Goal: Information Seeking & Learning: Learn about a topic

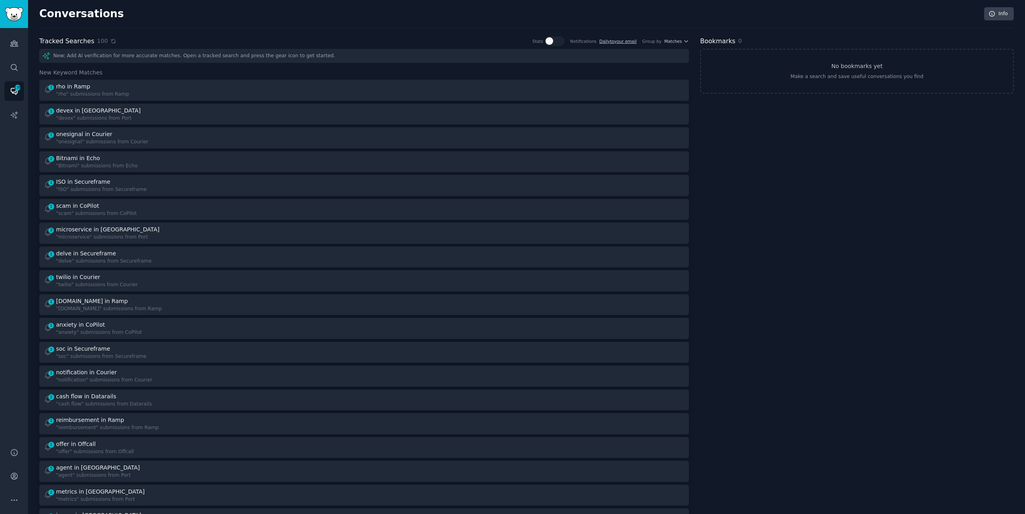
click at [111, 42] on icon at bounding box center [114, 41] width 6 height 6
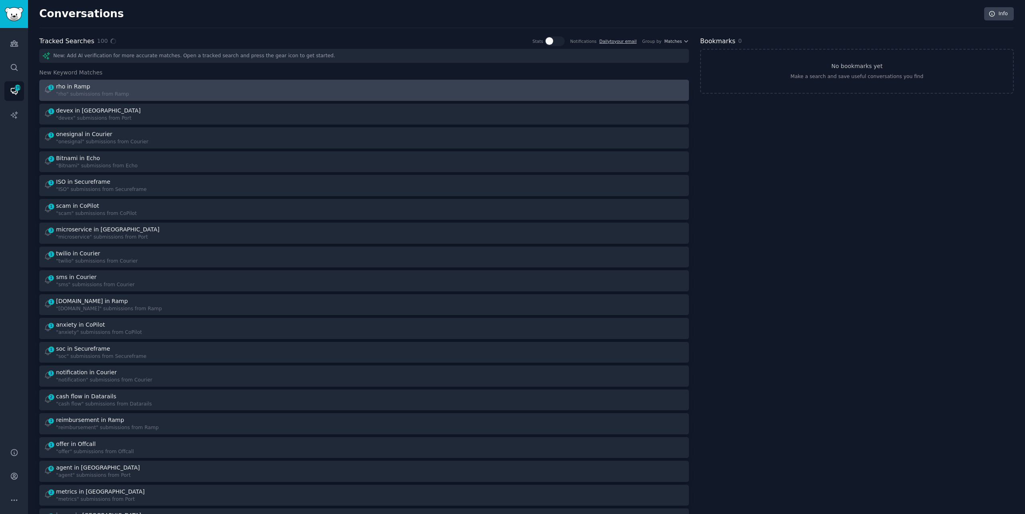
click at [141, 86] on div "1 rho in Ramp "rho" submissions from Ramp" at bounding box center [201, 90] width 315 height 16
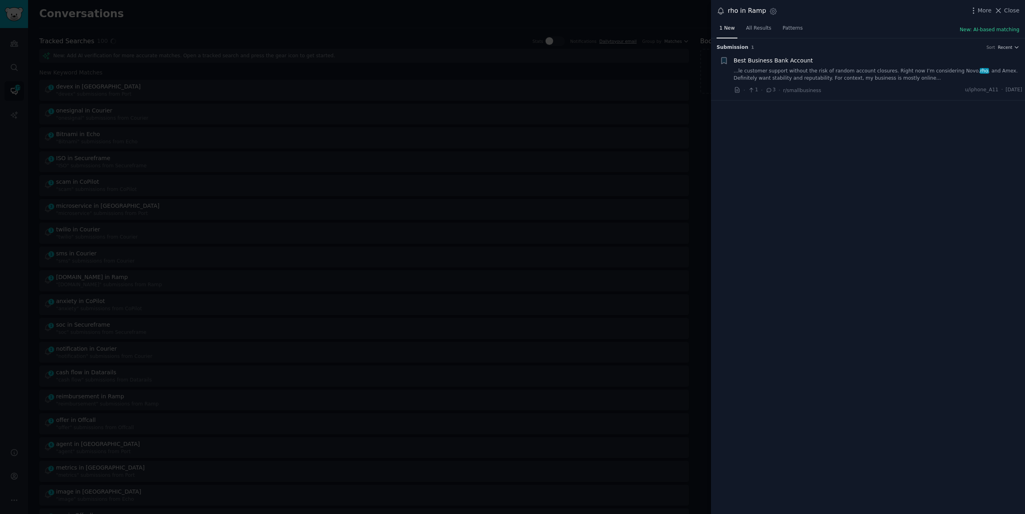
click at [892, 74] on link "...le customer support without the risk of random account closures. Right now I…" at bounding box center [878, 75] width 289 height 14
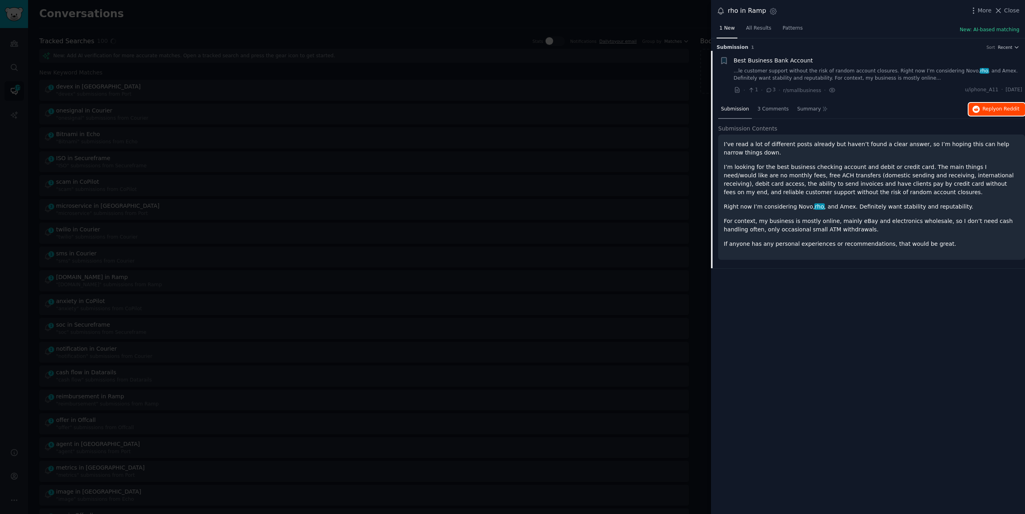
click at [1002, 110] on span "on Reddit" at bounding box center [1007, 109] width 23 height 6
click at [166, 26] on div at bounding box center [512, 257] width 1025 height 514
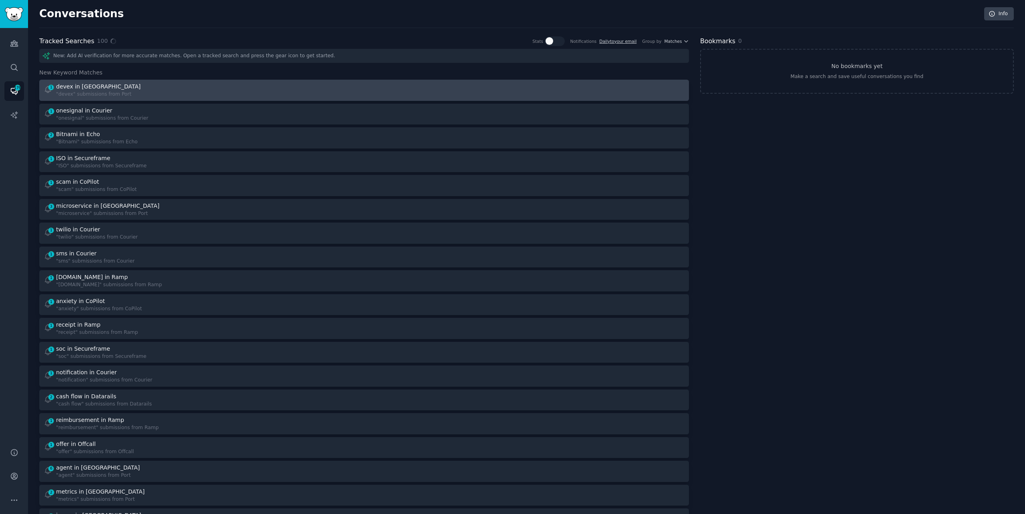
click at [148, 91] on div "1 devex in Port "devex" submissions from [GEOGRAPHIC_DATA]" at bounding box center [201, 90] width 315 height 16
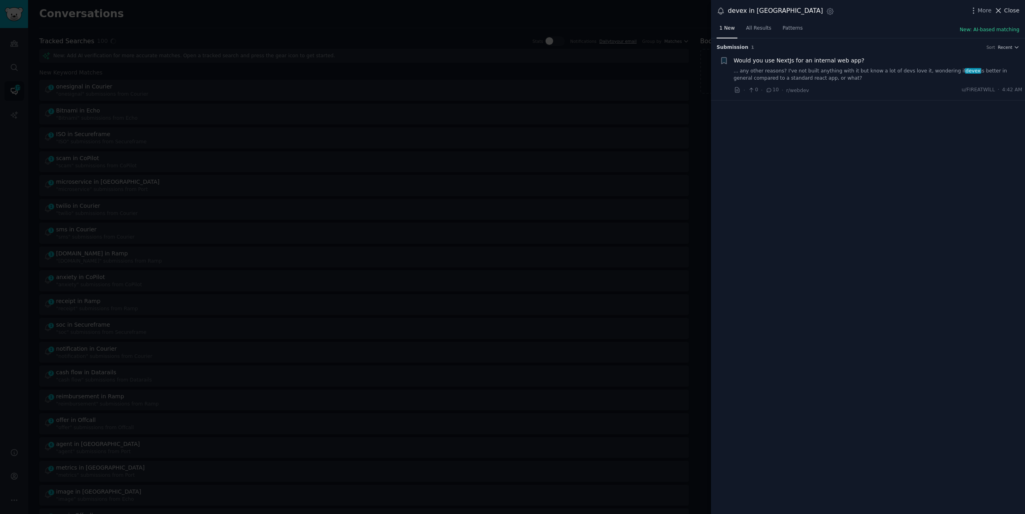
click at [1009, 9] on span "Close" at bounding box center [1011, 10] width 15 height 8
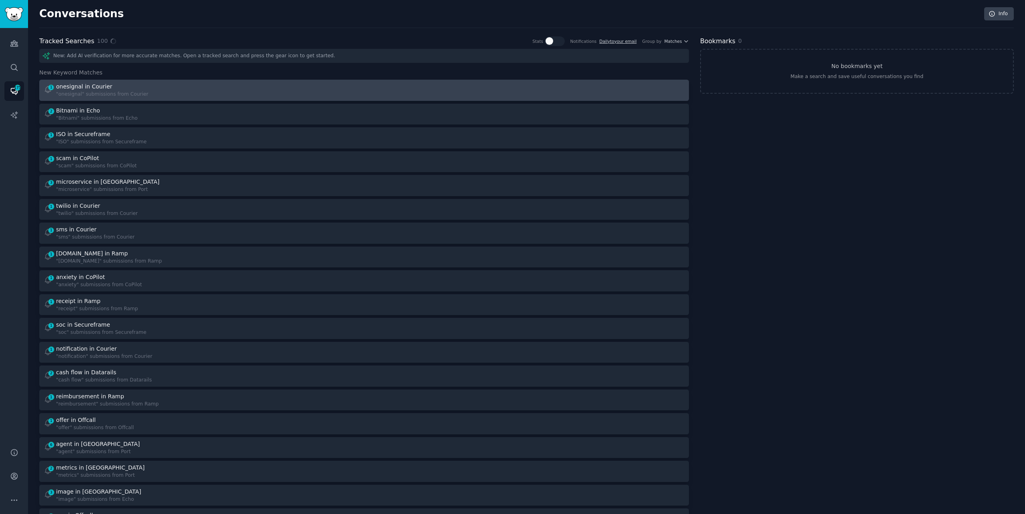
click at [321, 90] on div "1 onesignal in Courier "onesignal" submissions from Courier" at bounding box center [201, 90] width 315 height 16
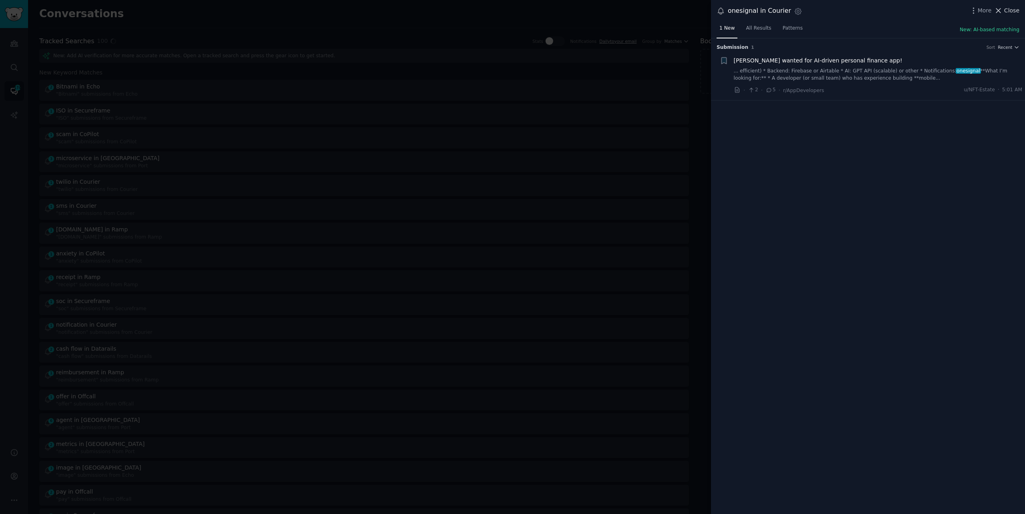
click at [1010, 10] on span "Close" at bounding box center [1011, 10] width 15 height 8
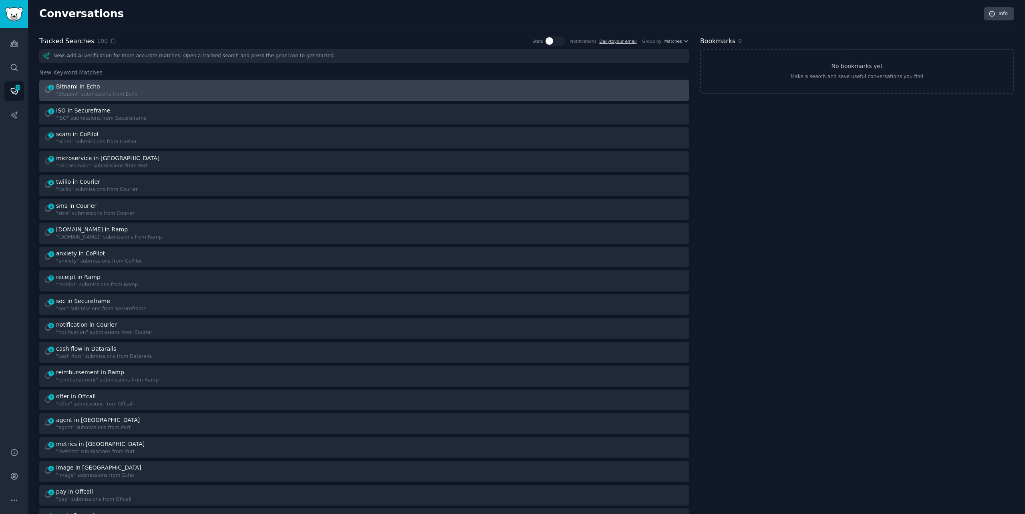
click at [266, 82] on div "2 Bitnami in Echo "Bitnami" submissions from Echo" at bounding box center [201, 90] width 315 height 16
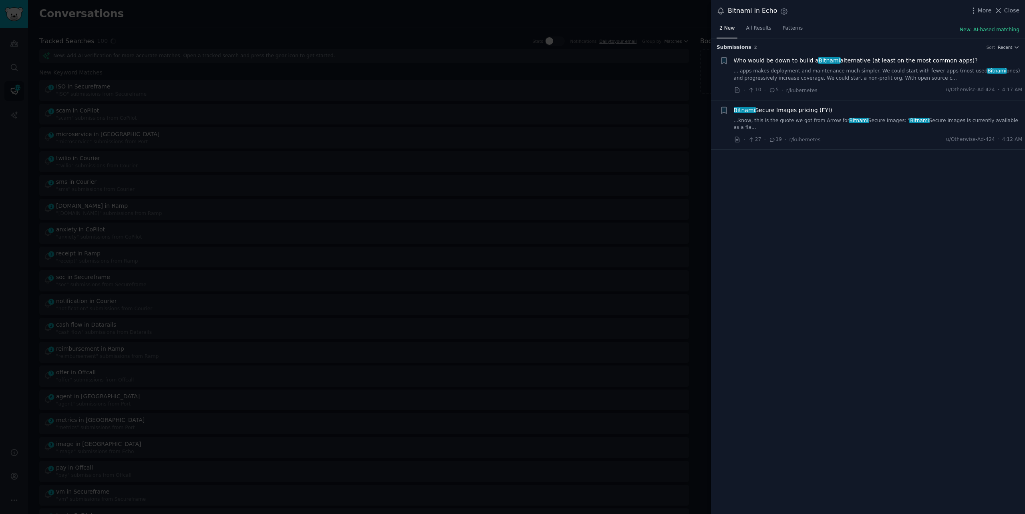
click at [817, 119] on link "...know, this is the quote we got from Arrow for Bitnami Secure Images: " Bitna…" at bounding box center [878, 124] width 289 height 14
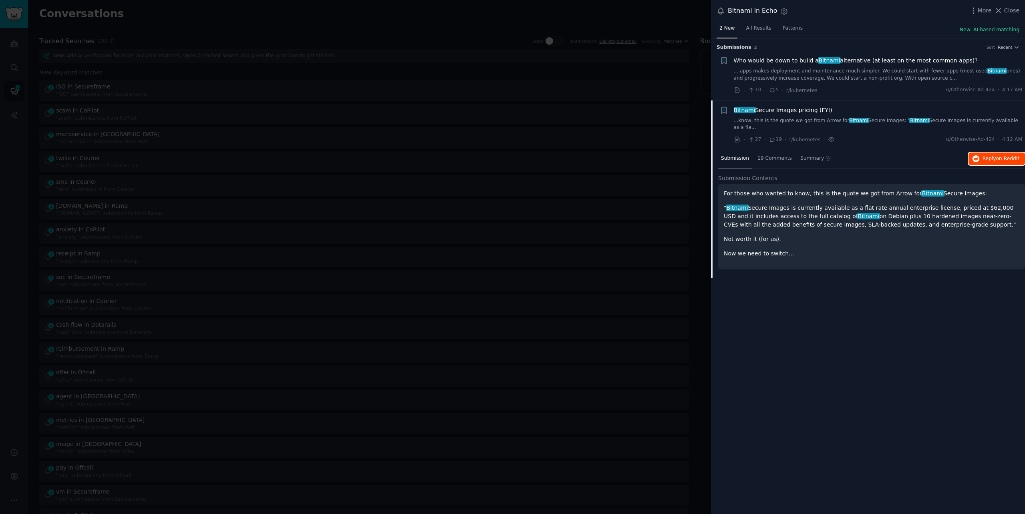
click at [987, 155] on span "Reply on Reddit" at bounding box center [1000, 158] width 37 height 7
click at [147, 20] on div at bounding box center [512, 257] width 1025 height 514
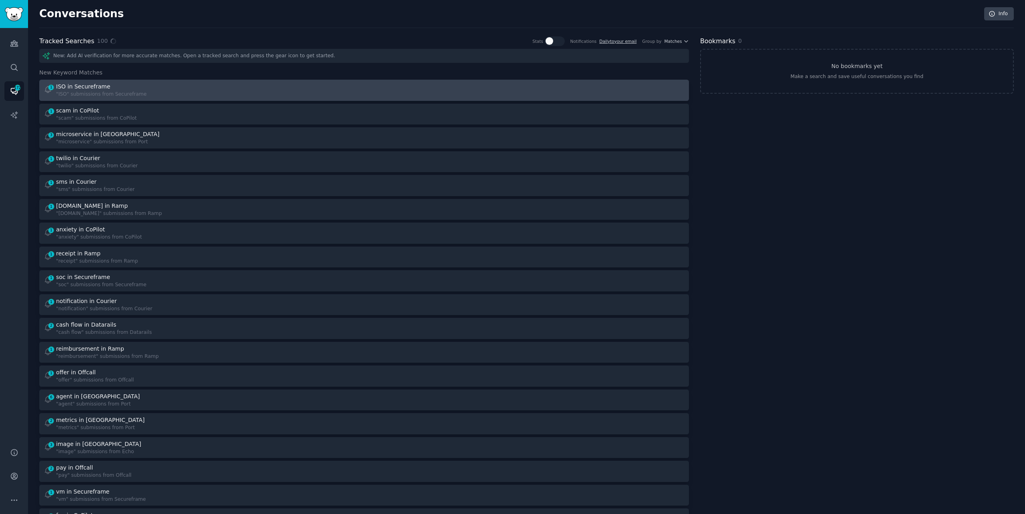
click at [129, 88] on div "ISO in Secureframe" at bounding box center [101, 86] width 90 height 8
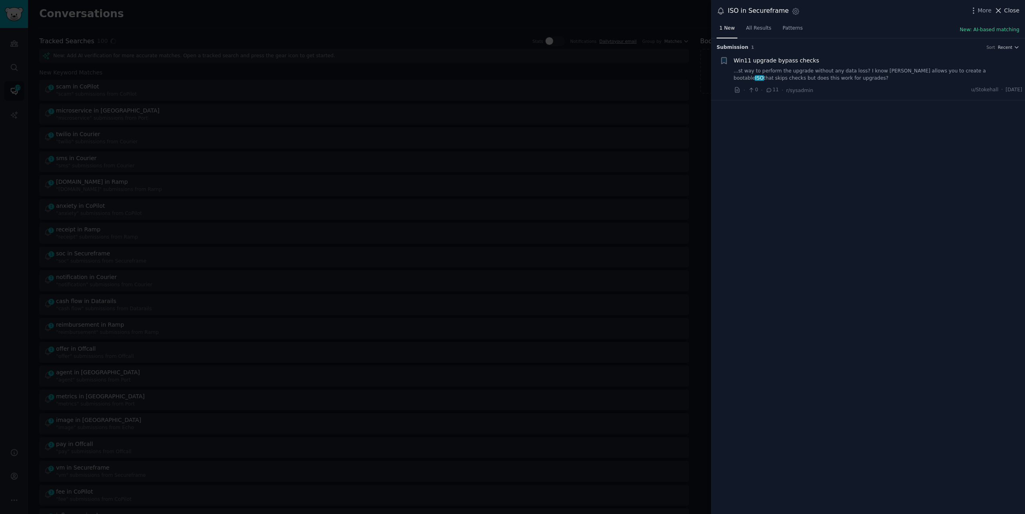
click at [1002, 6] on icon at bounding box center [998, 10] width 8 height 8
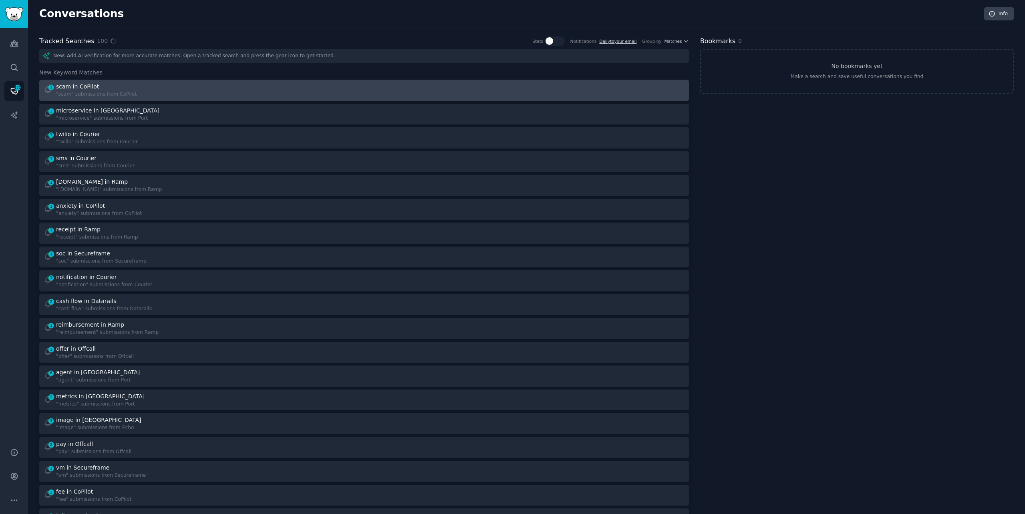
click at [308, 86] on div "1 scam in CoPilot "scam" submissions from CoPilot" at bounding box center [201, 90] width 315 height 16
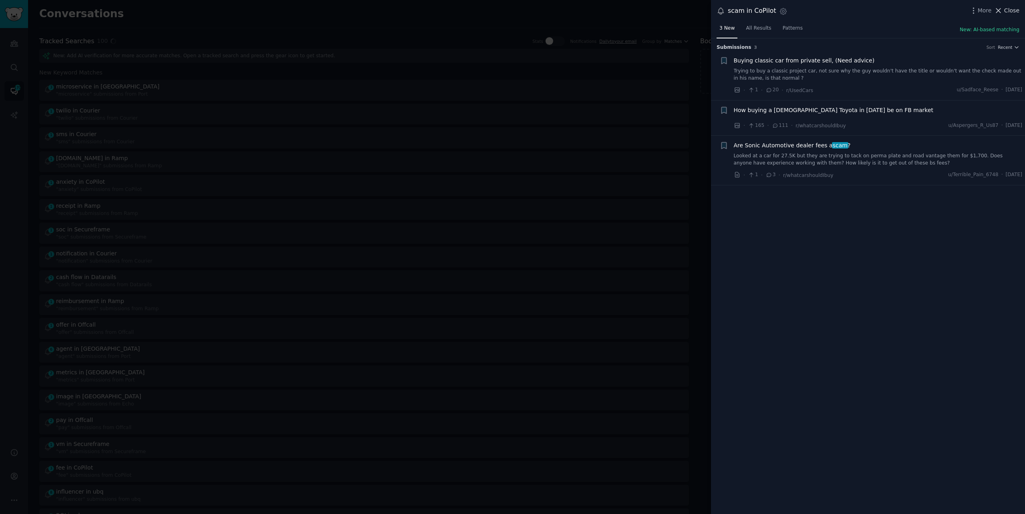
click at [1005, 8] on span "Close" at bounding box center [1011, 10] width 15 height 8
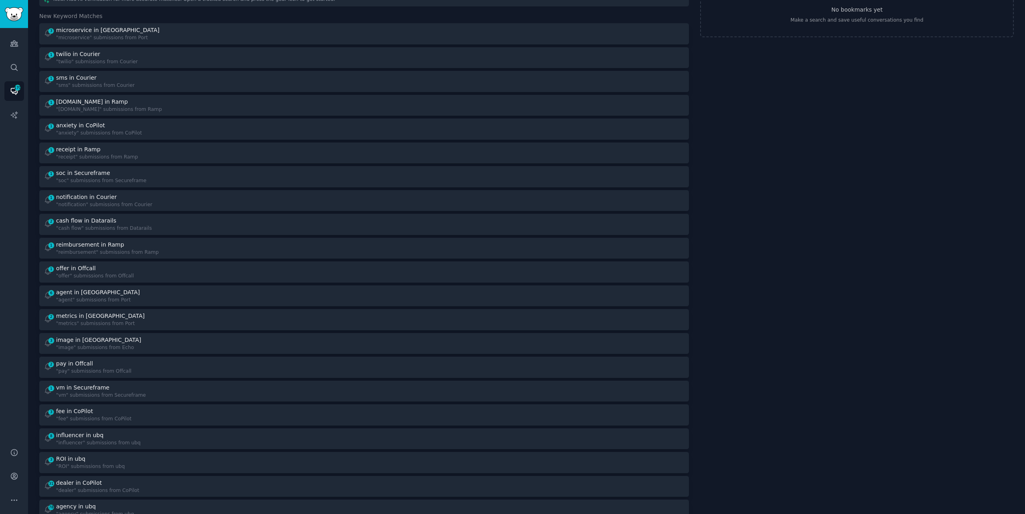
scroll to position [86, 0]
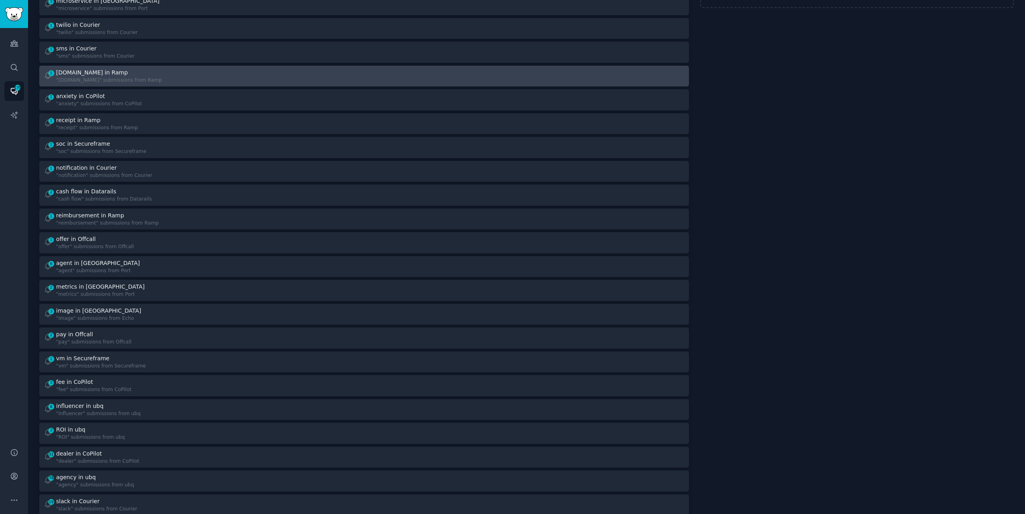
click at [284, 82] on div "1 [DOMAIN_NAME] in Ramp "[DOMAIN_NAME]" submissions from Ramp" at bounding box center [201, 76] width 315 height 16
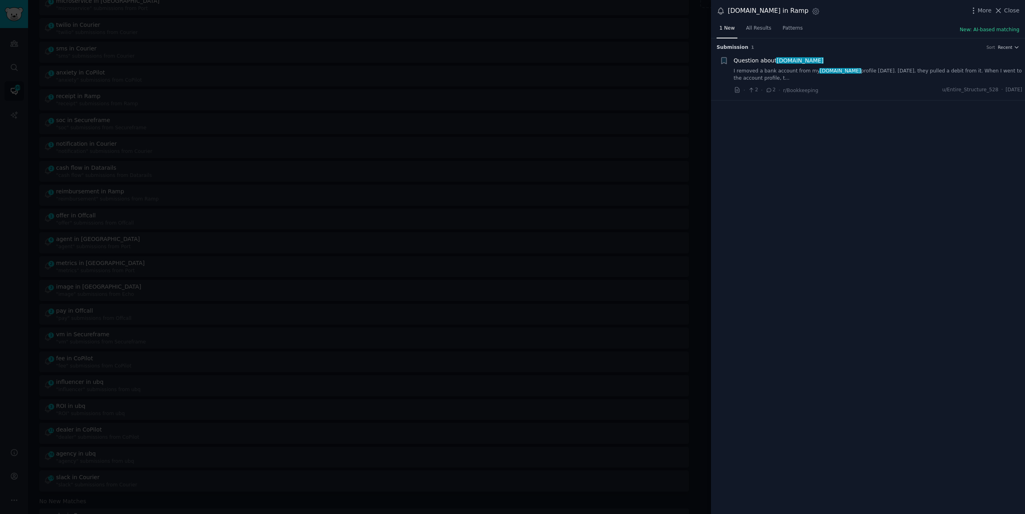
click at [861, 72] on link "I removed a bank account from my [DOMAIN_NAME] profile [DATE]. [DATE], they pul…" at bounding box center [878, 75] width 289 height 14
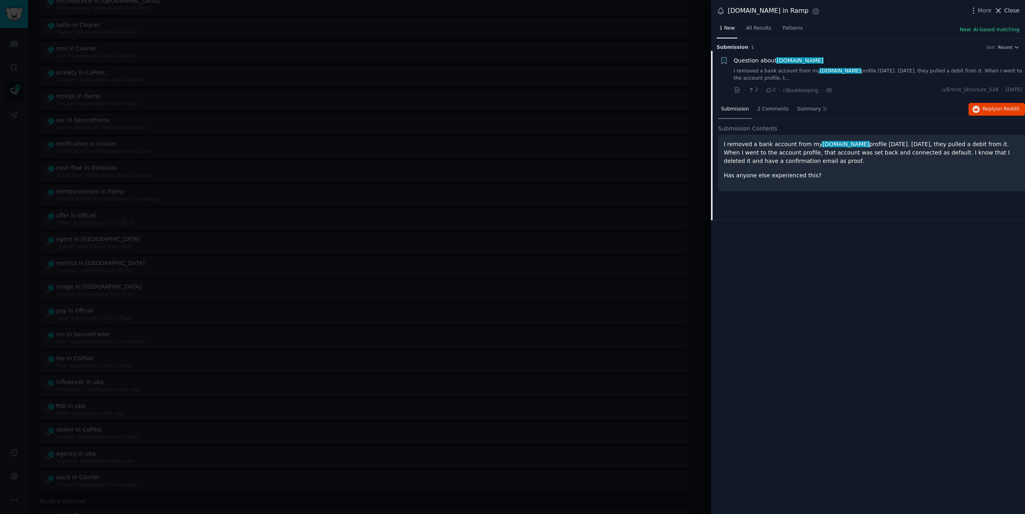
click at [1013, 7] on span "Close" at bounding box center [1011, 10] width 15 height 8
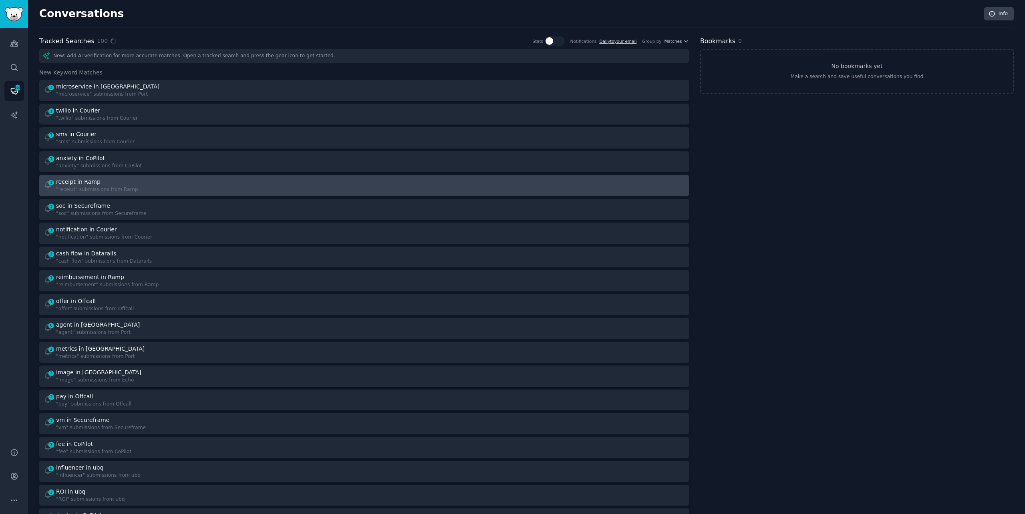
click at [268, 185] on div "1 receipt in Ramp "receipt" submissions from Ramp" at bounding box center [201, 186] width 315 height 16
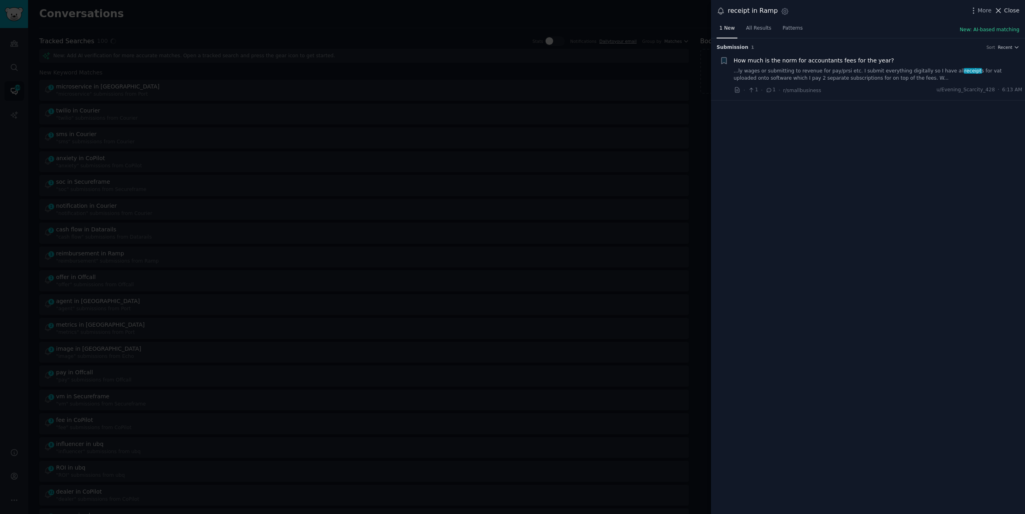
click at [1005, 10] on span "Close" at bounding box center [1011, 10] width 15 height 8
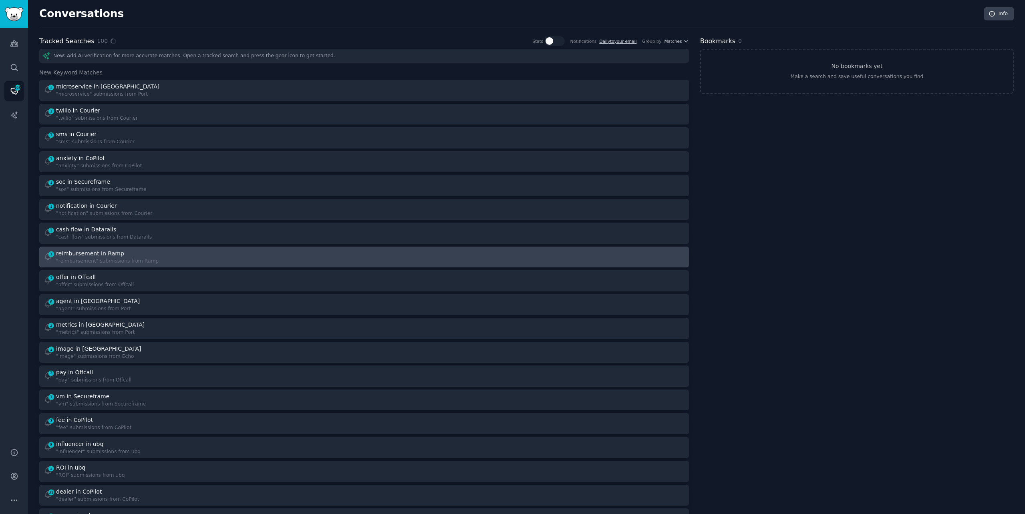
click at [171, 265] on link "1 reimbursement in Ramp "reimbursement" submissions from Ramp" at bounding box center [363, 257] width 649 height 21
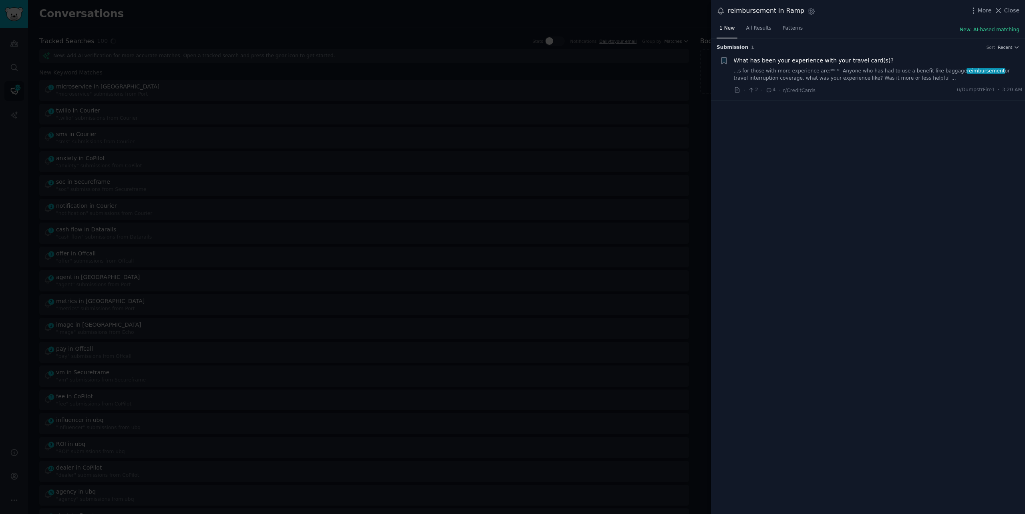
click at [864, 70] on link "...s for those with more experience are:** *- Anyone who has had to use a benef…" at bounding box center [878, 75] width 289 height 14
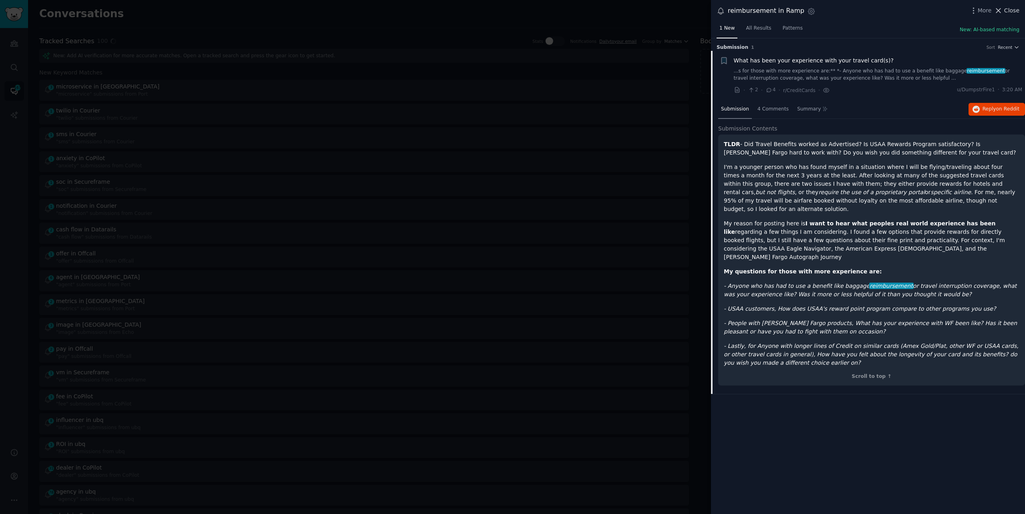
click at [1004, 13] on span "Close" at bounding box center [1011, 10] width 15 height 8
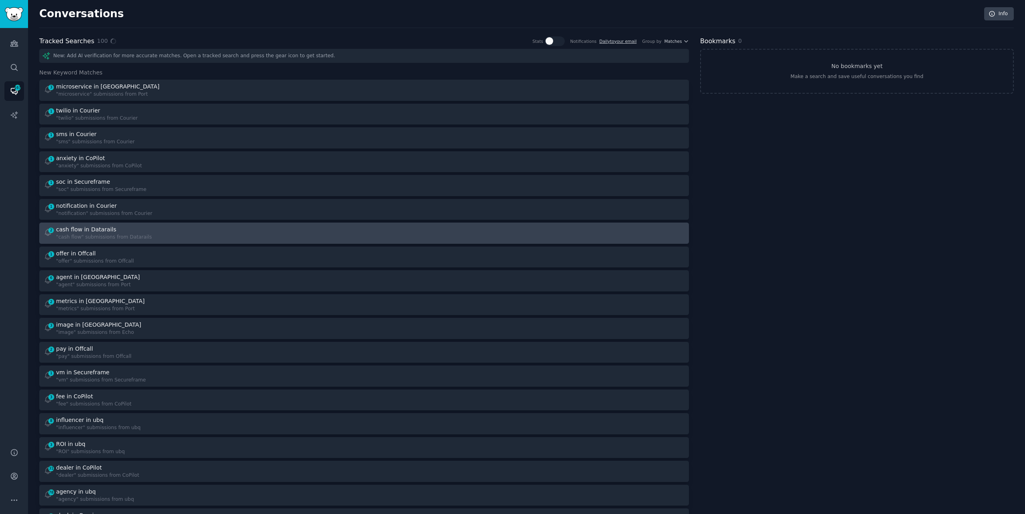
click at [191, 233] on div "2 cash flow in Datarails "cash flow" submissions from Datarails" at bounding box center [201, 233] width 315 height 16
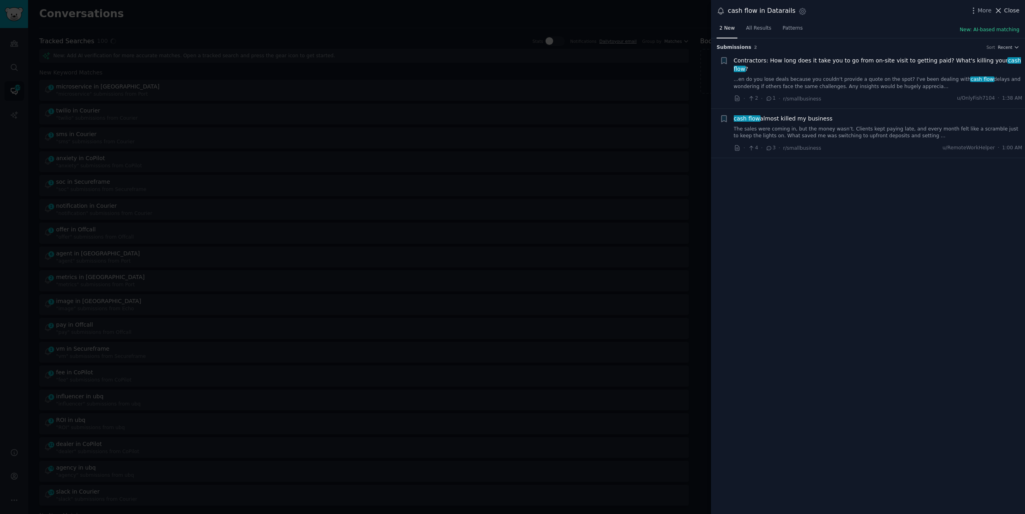
click at [1009, 11] on span "Close" at bounding box center [1011, 10] width 15 height 8
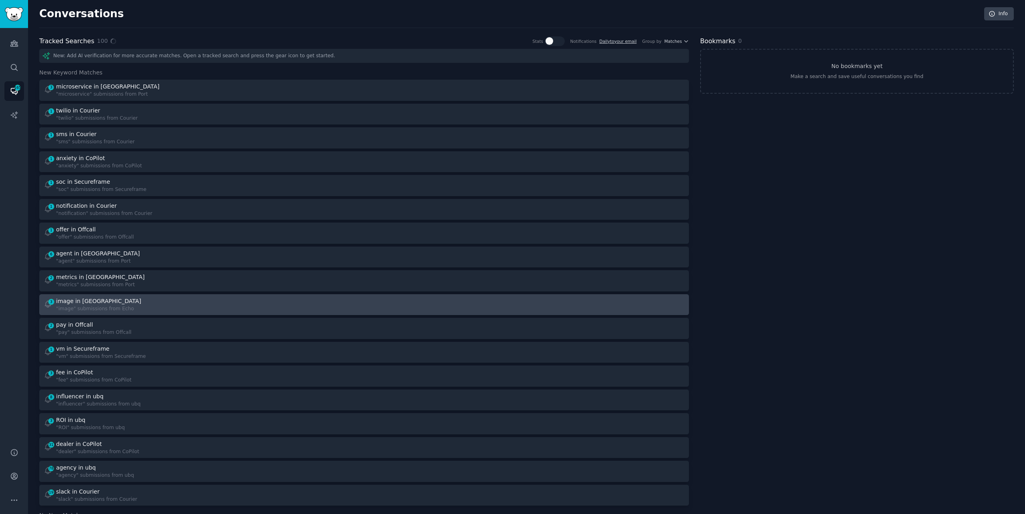
scroll to position [80, 0]
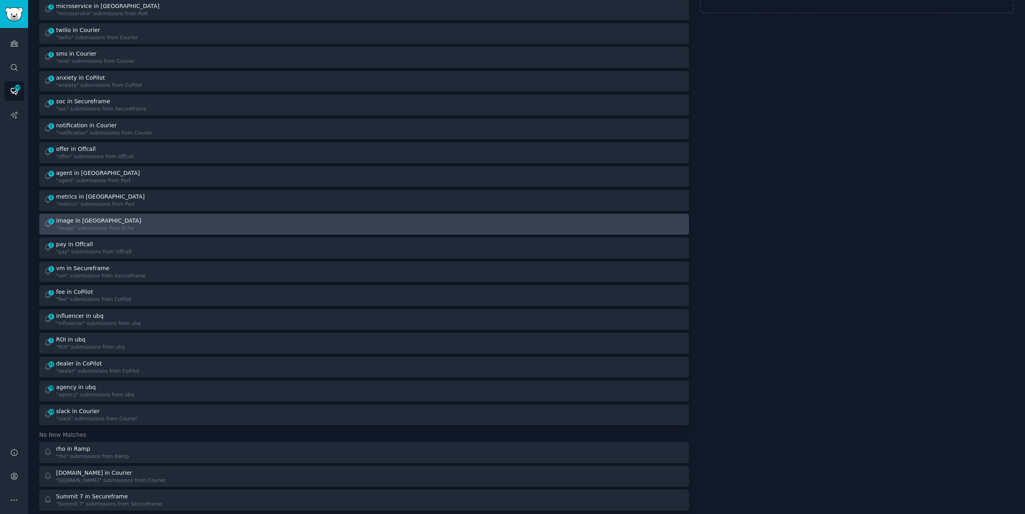
click at [169, 229] on div "3 image in Echo "image" submissions from Echo" at bounding box center [201, 225] width 315 height 16
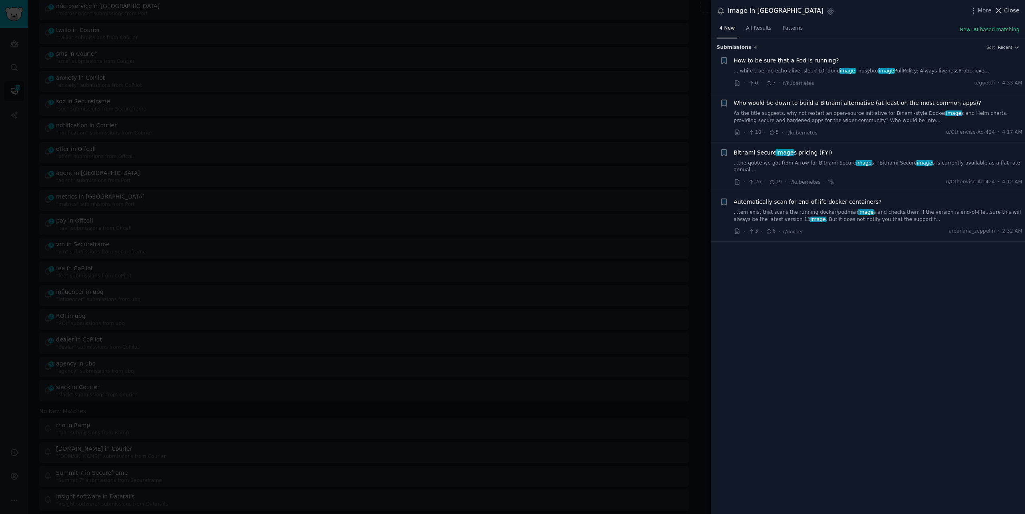
click at [1012, 10] on span "Close" at bounding box center [1011, 10] width 15 height 8
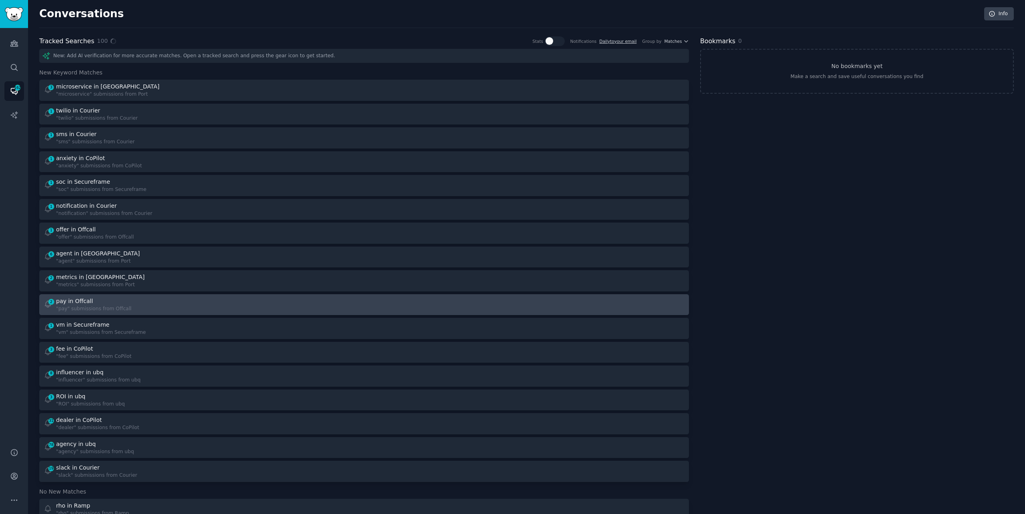
click at [64, 306] on div ""pay" submissions from Offcall" at bounding box center [93, 309] width 75 height 7
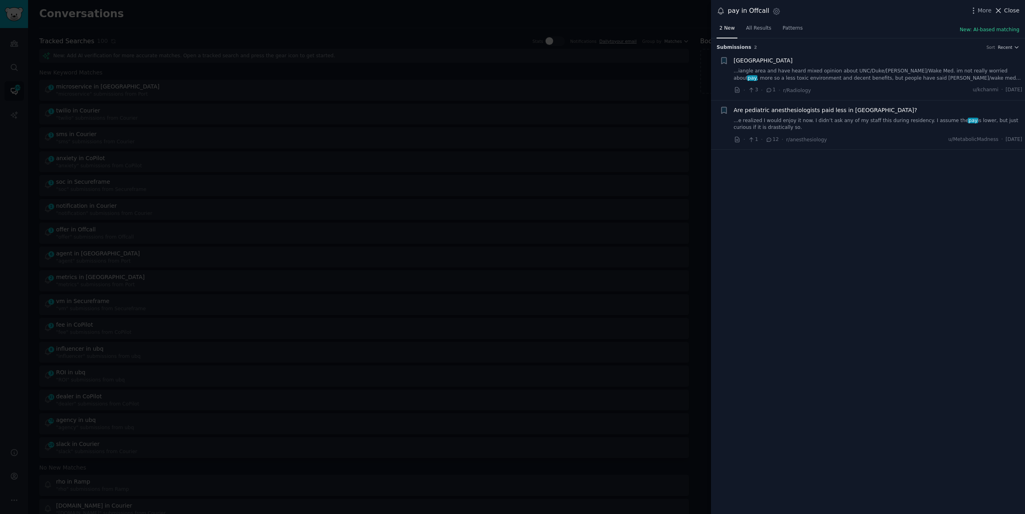
click at [1013, 8] on span "Close" at bounding box center [1011, 10] width 15 height 8
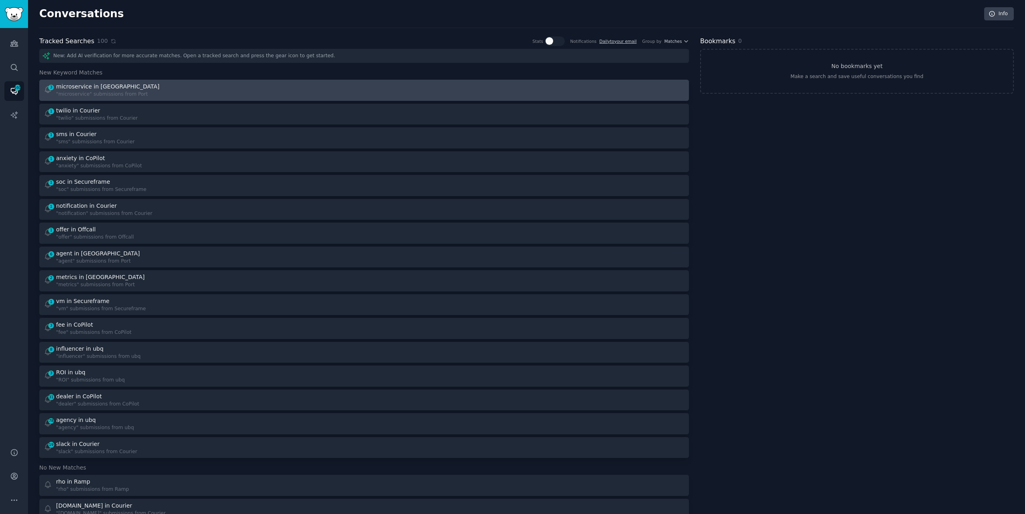
click at [139, 82] on link "3 microservice in Port "microservice" submissions from [GEOGRAPHIC_DATA]" at bounding box center [363, 90] width 649 height 21
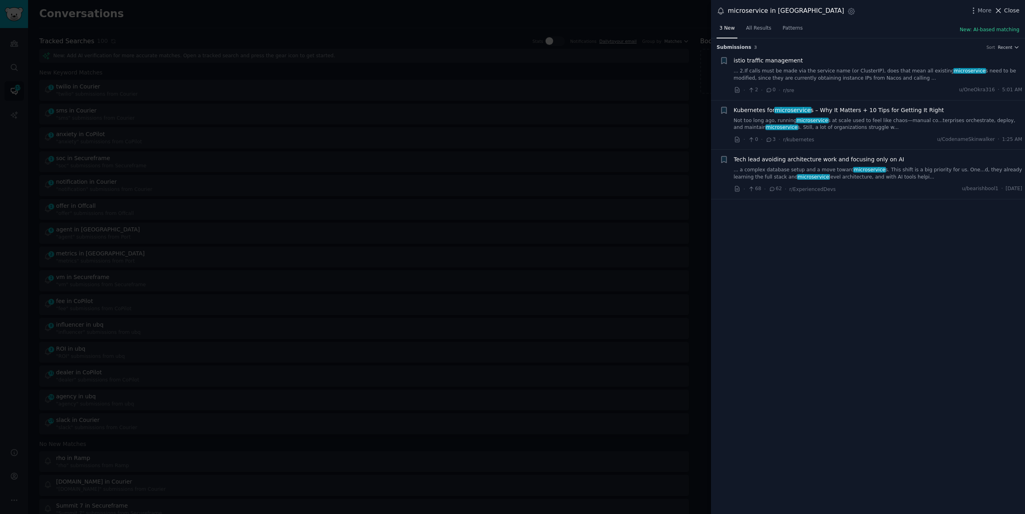
click at [1005, 8] on span "Close" at bounding box center [1011, 10] width 15 height 8
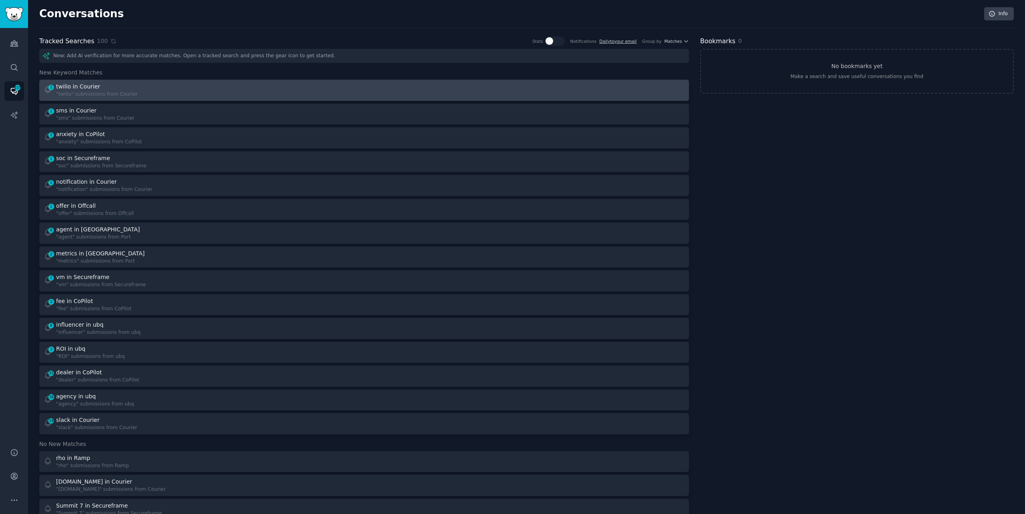
click at [191, 97] on div "1 twilio in Courier "twilio" submissions from Courier" at bounding box center [201, 90] width 315 height 16
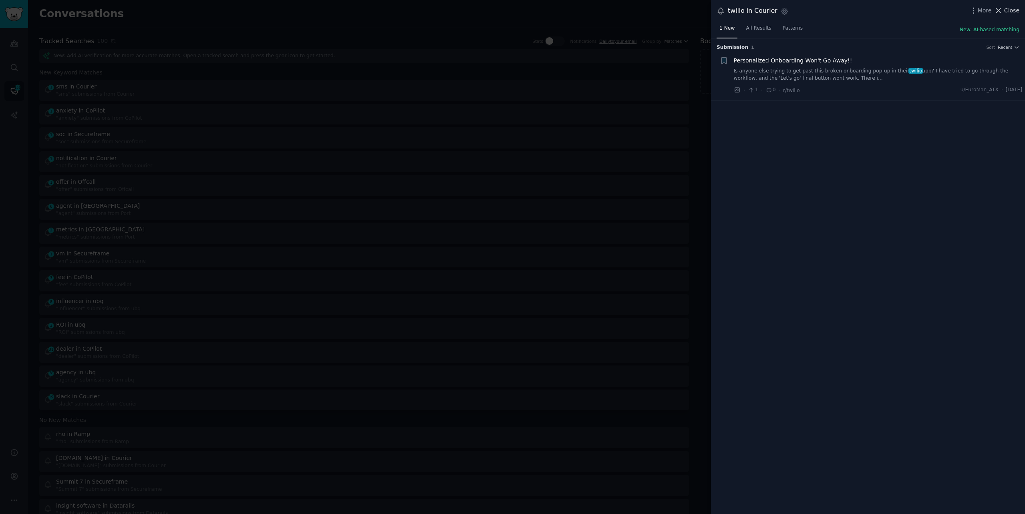
click at [1007, 12] on span "Close" at bounding box center [1011, 10] width 15 height 8
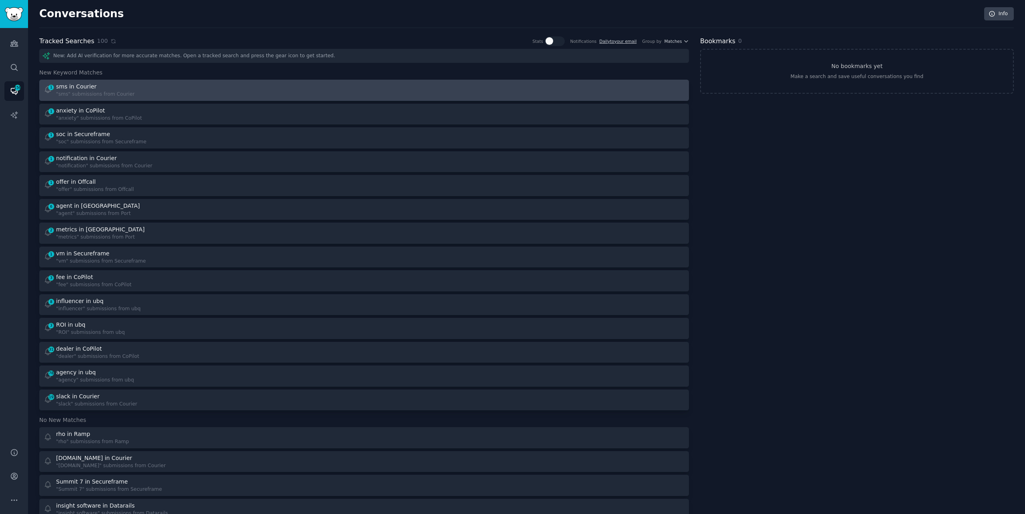
click at [203, 88] on div "1 sms in Courier "sms" submissions from Courier" at bounding box center [201, 90] width 315 height 16
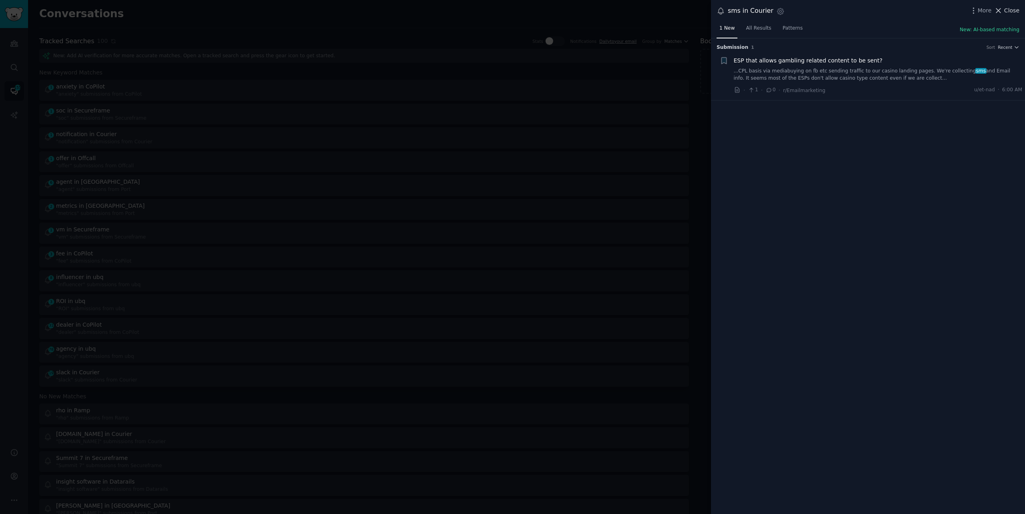
click at [1005, 12] on span "Close" at bounding box center [1011, 10] width 15 height 8
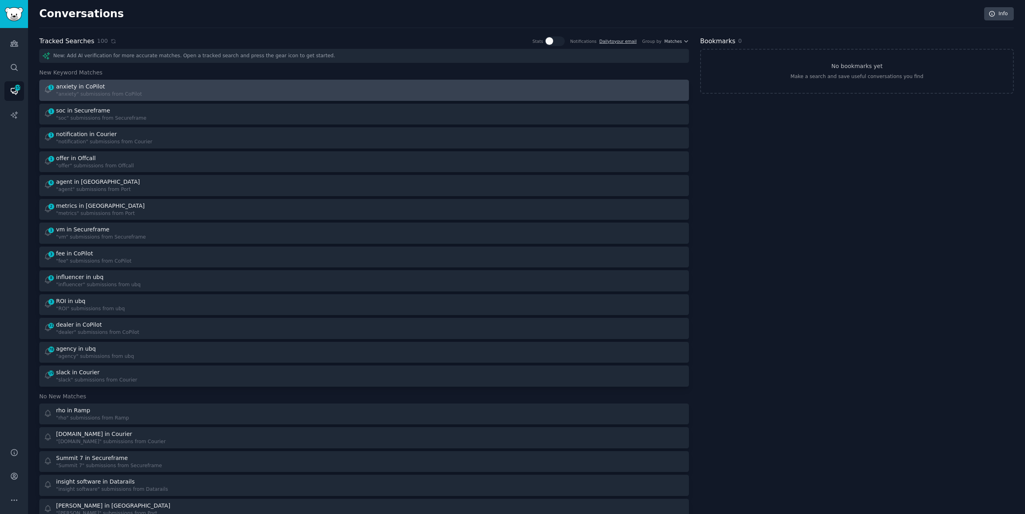
click at [178, 90] on div "1 anxiety in CoPilot "anxiety" submissions from CoPilot" at bounding box center [201, 90] width 315 height 16
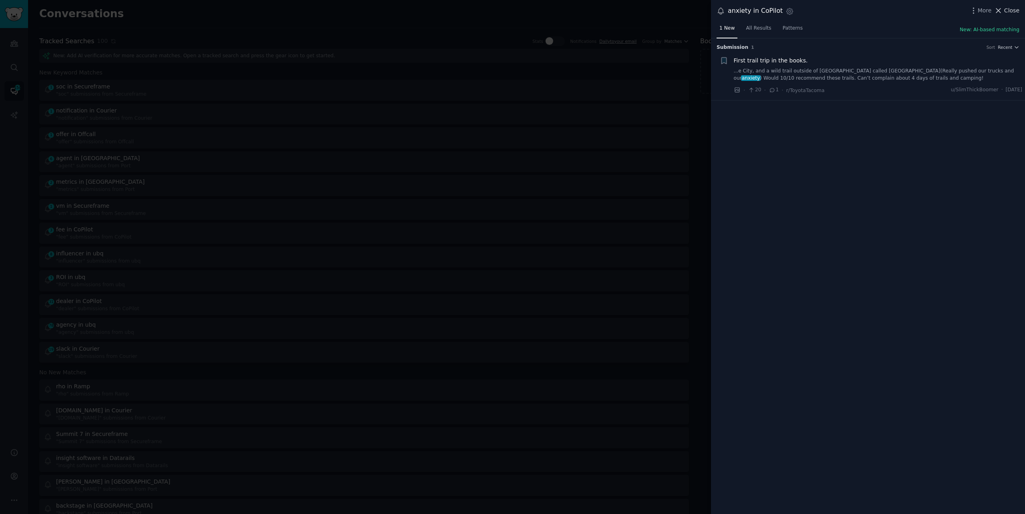
click at [1011, 10] on span "Close" at bounding box center [1011, 10] width 15 height 8
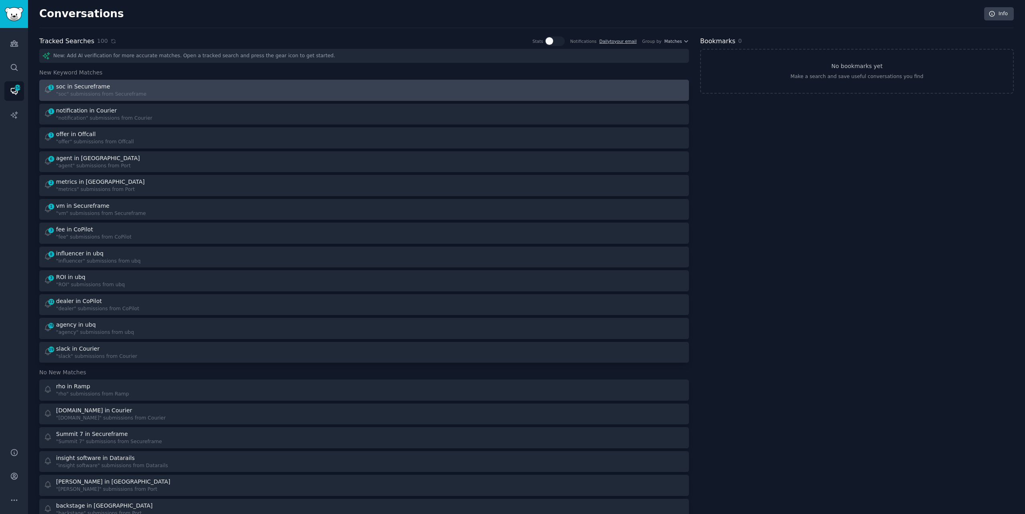
click at [361, 92] on div "1 soc in Secureframe "soc" submissions from Secureframe" at bounding box center [364, 90] width 644 height 16
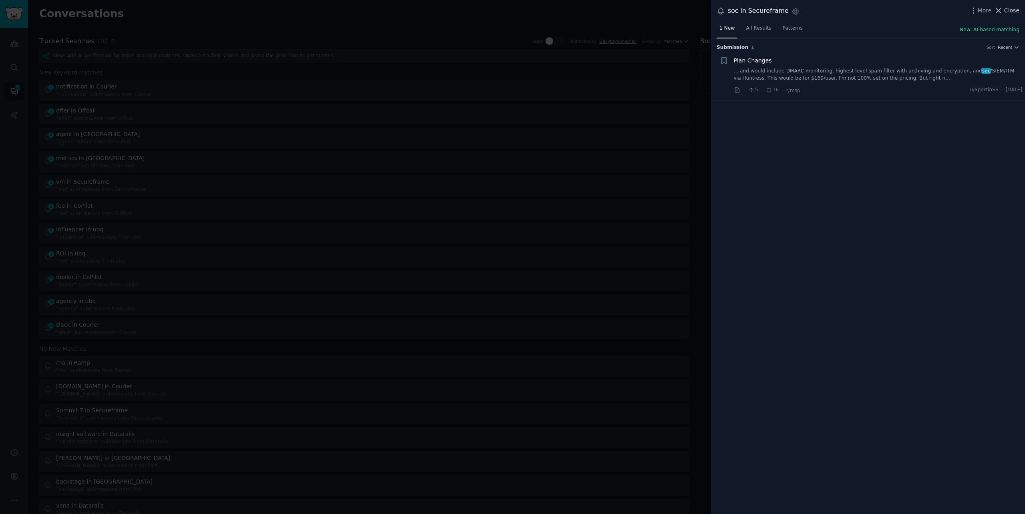
click at [1012, 10] on span "Close" at bounding box center [1011, 10] width 15 height 8
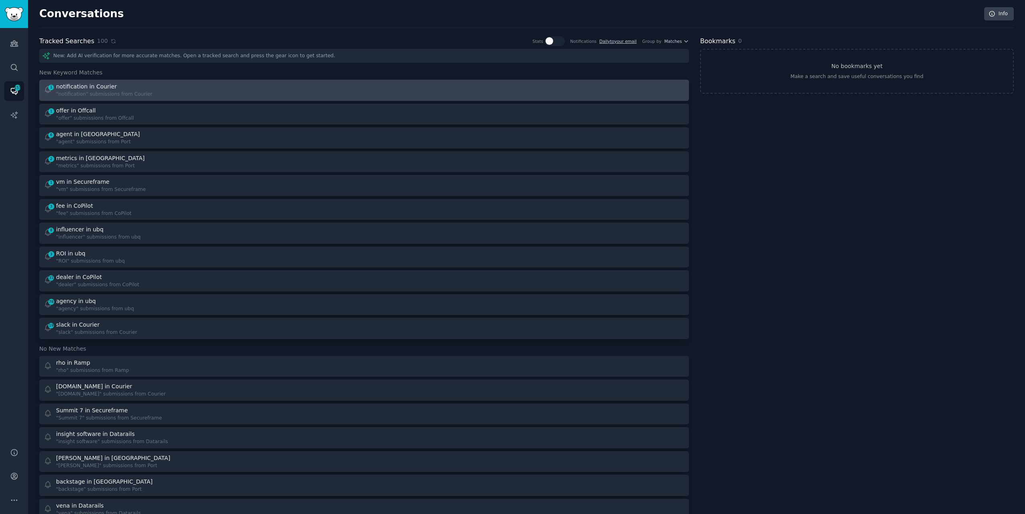
click at [251, 95] on div "1 notification in Courier "notification" submissions from Courier" at bounding box center [201, 90] width 315 height 16
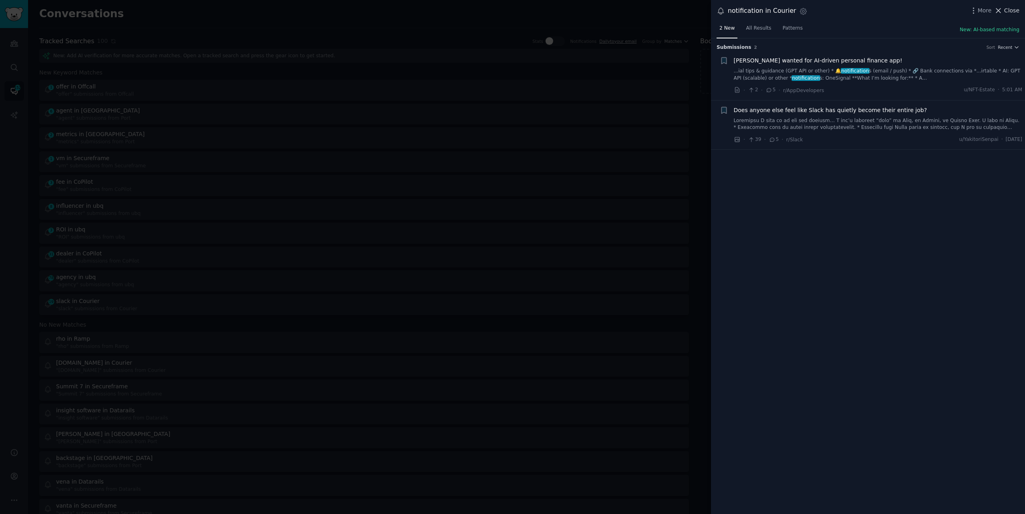
click at [1009, 7] on span "Close" at bounding box center [1011, 10] width 15 height 8
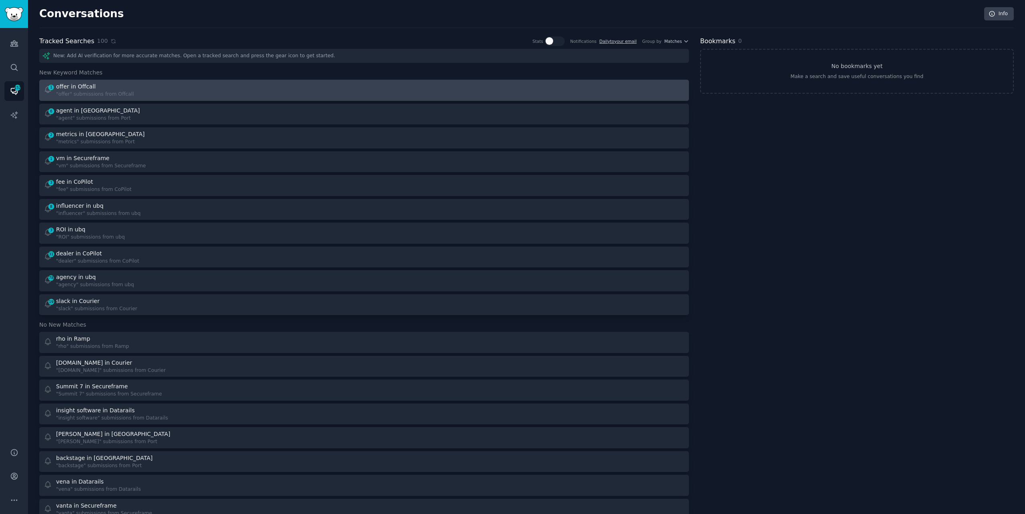
click at [195, 91] on div "1 offer in Offcall "offer" submissions from Offcall" at bounding box center [201, 90] width 315 height 16
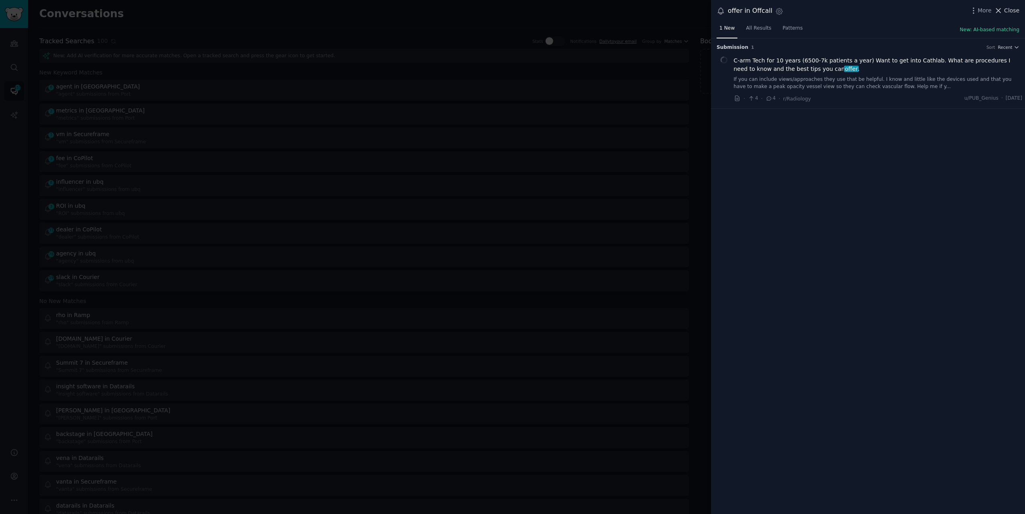
click at [1005, 10] on span "Close" at bounding box center [1011, 10] width 15 height 8
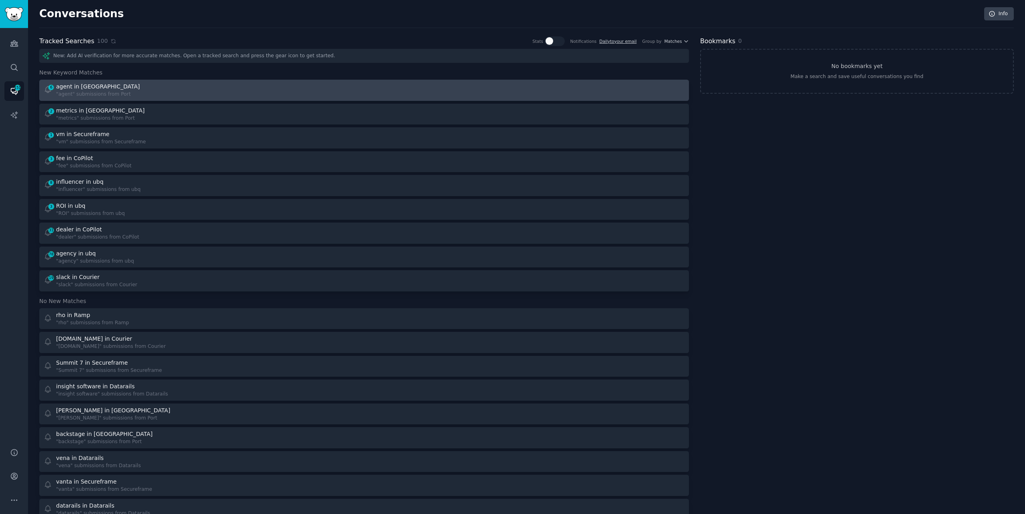
click at [394, 90] on div at bounding box center [527, 90] width 315 height 16
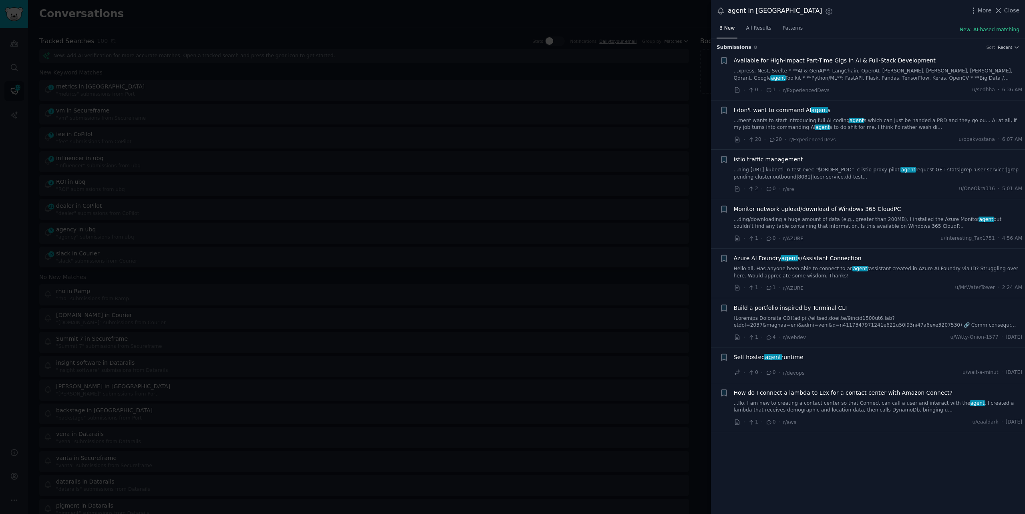
click at [858, 125] on link "...ment wants to start introducing full AI coding agent s which can just be han…" at bounding box center [878, 124] width 289 height 14
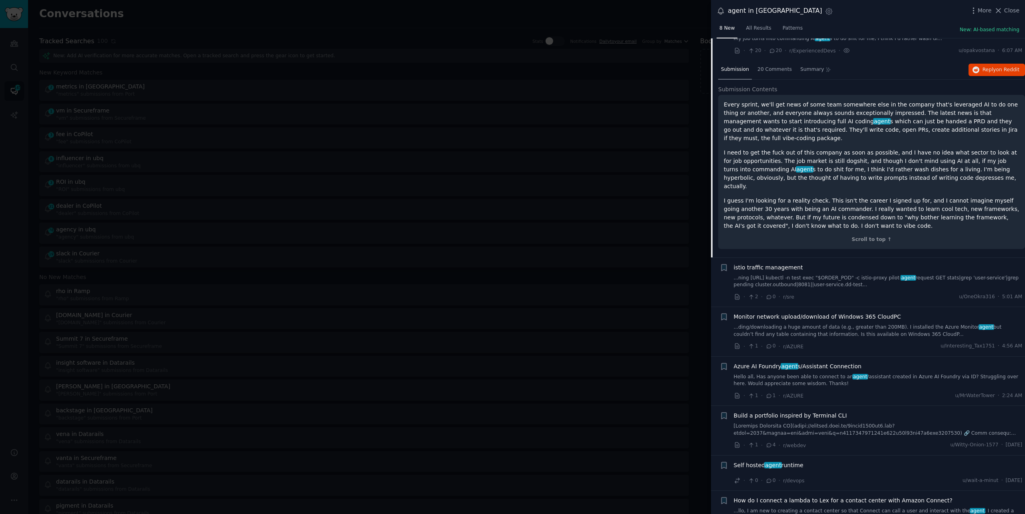
scroll to position [96, 0]
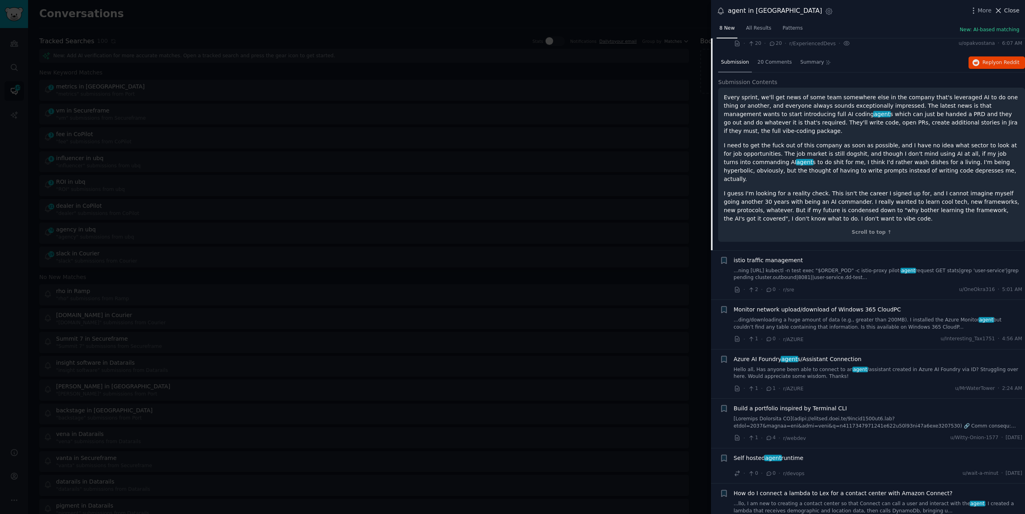
click at [1007, 11] on span "Close" at bounding box center [1011, 10] width 15 height 8
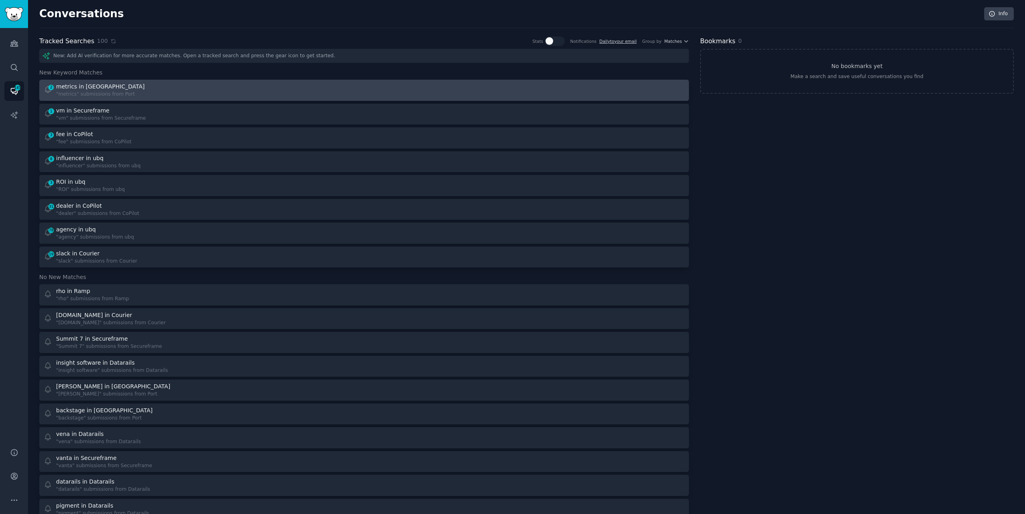
click at [404, 80] on link "2 metrics in Port "metrics" submissions from [GEOGRAPHIC_DATA]" at bounding box center [363, 90] width 649 height 21
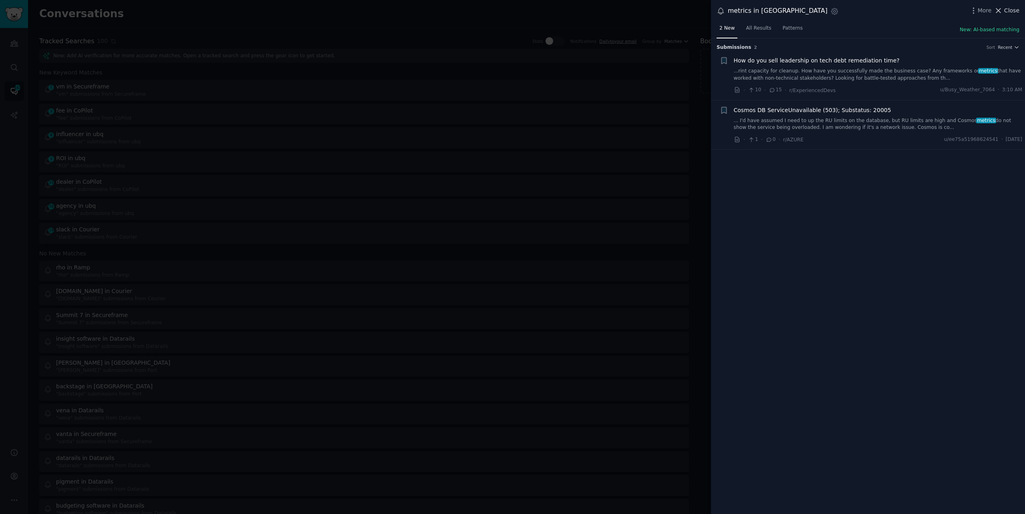
click at [1002, 7] on icon at bounding box center [998, 10] width 8 height 8
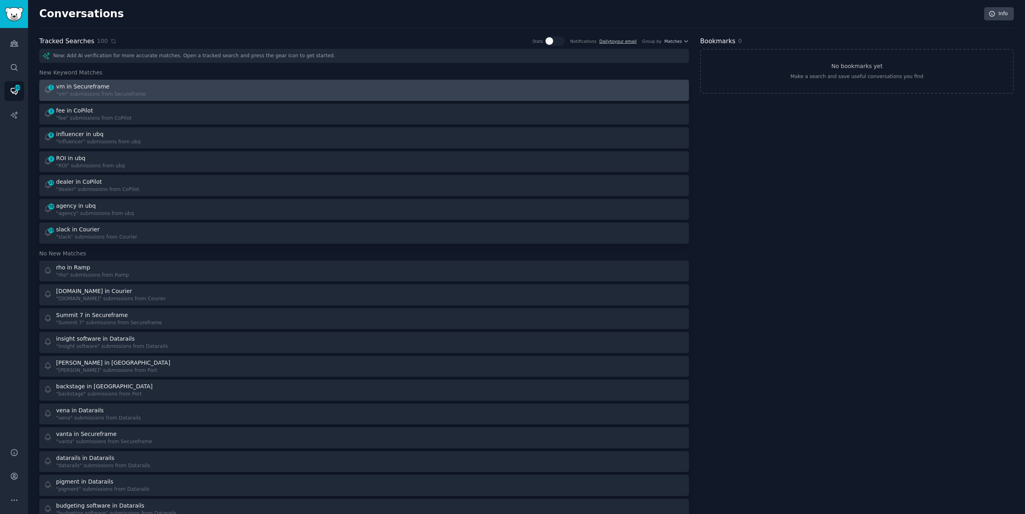
click at [134, 91] on div ""vm" submissions from Secureframe" at bounding box center [101, 94] width 90 height 7
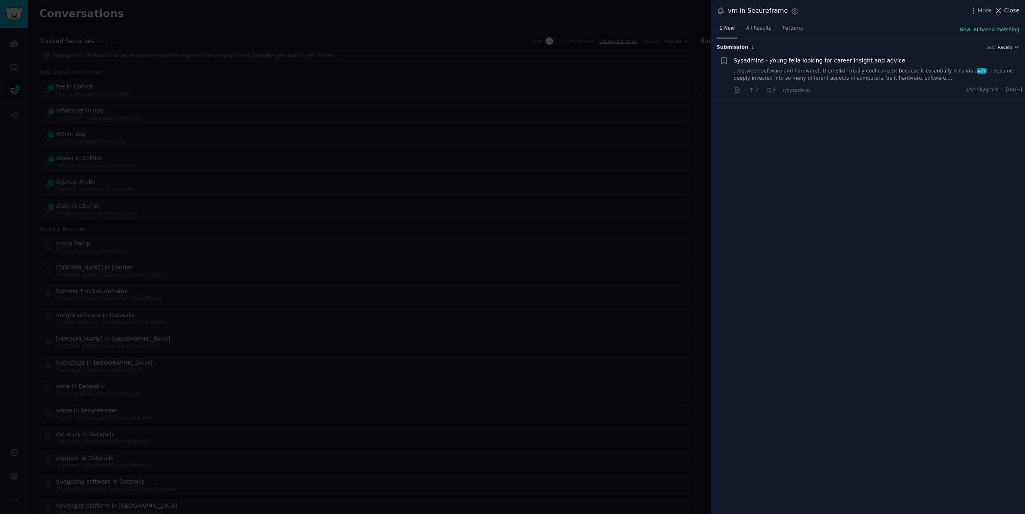
click at [1015, 10] on span "Close" at bounding box center [1011, 10] width 15 height 8
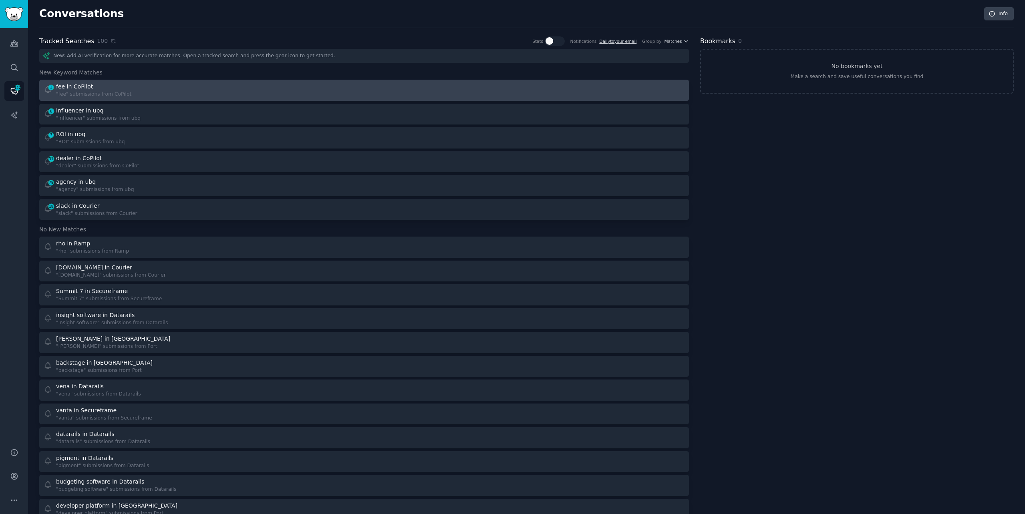
click at [337, 81] on link "3 fee in CoPilot "fee" submissions from CoPilot" at bounding box center [363, 90] width 649 height 21
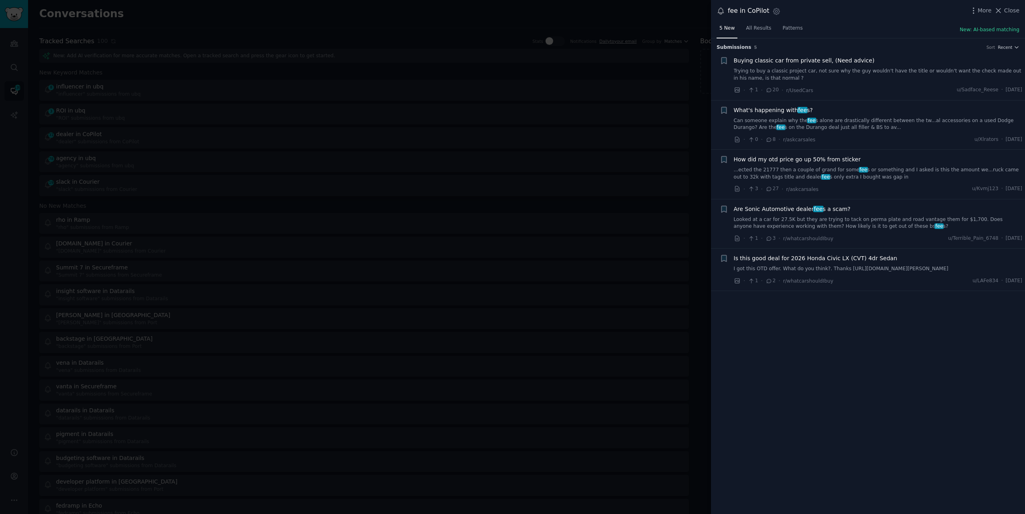
click at [823, 124] on link "Can someone explain why the fee s alone are drastically different between the t…" at bounding box center [878, 124] width 289 height 14
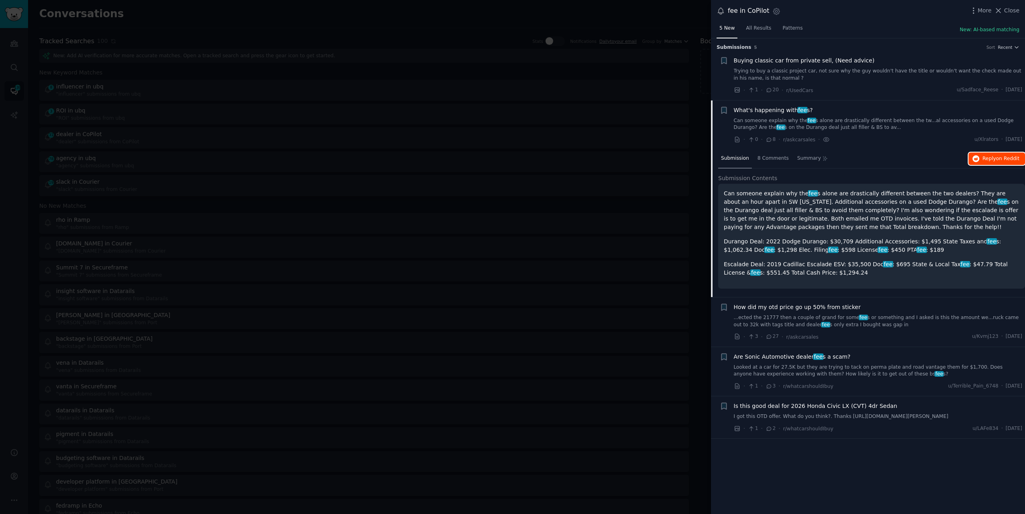
click at [996, 160] on span "on Reddit" at bounding box center [1007, 159] width 23 height 6
click at [247, 16] on div at bounding box center [512, 257] width 1025 height 514
